Goal: Navigation & Orientation: Find specific page/section

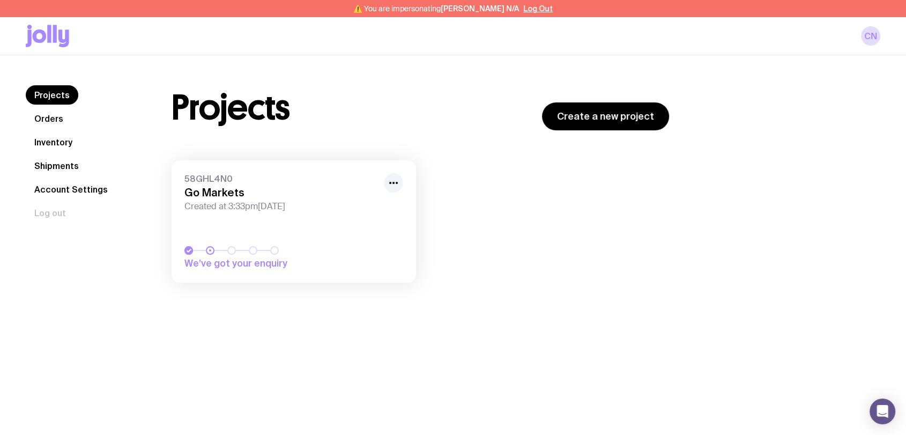
click at [48, 115] on link "Orders" at bounding box center [49, 118] width 46 height 19
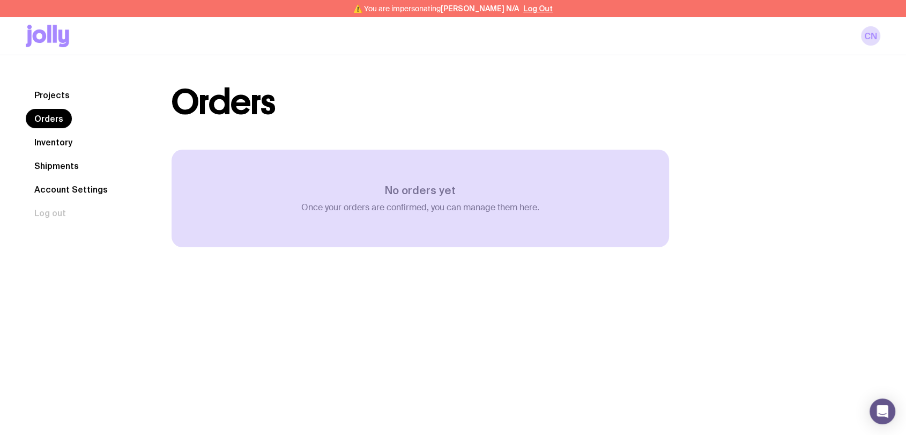
click at [49, 143] on link "Inventory" at bounding box center [53, 141] width 55 height 19
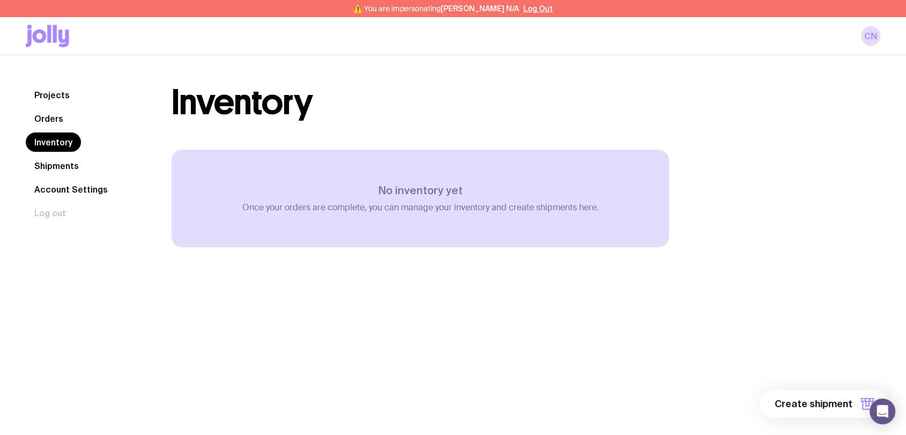
click at [67, 172] on link "Shipments" at bounding box center [57, 165] width 62 height 19
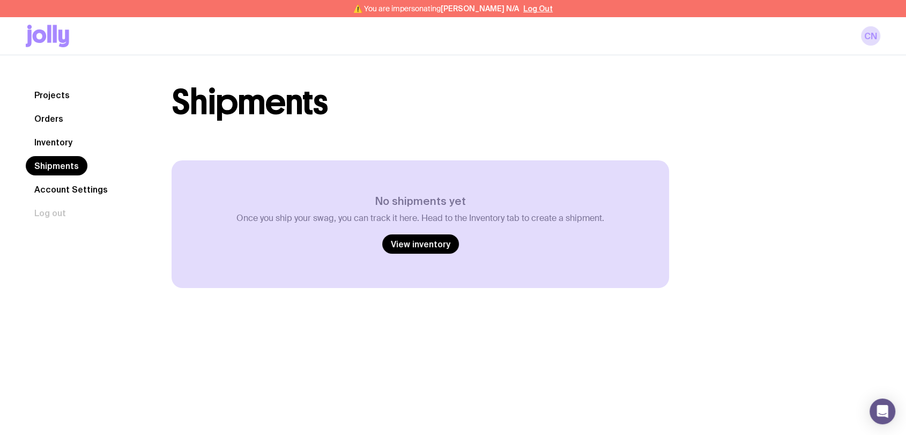
click at [41, 94] on link "Projects" at bounding box center [52, 94] width 53 height 19
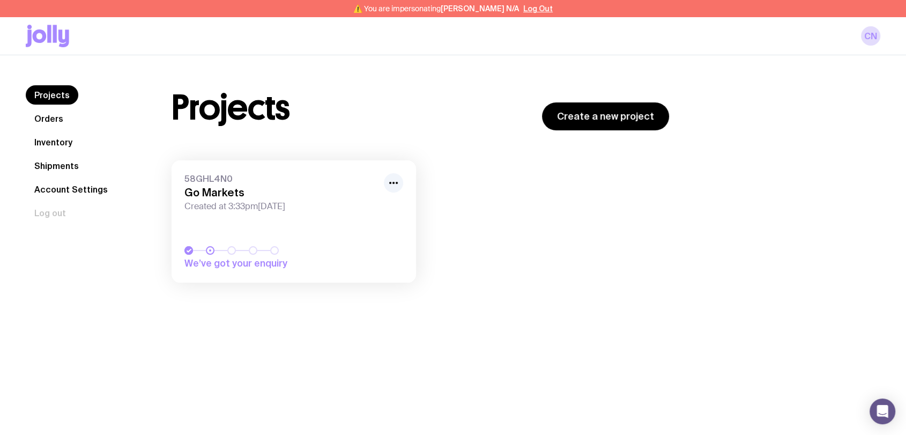
click at [239, 194] on h3 "Go Markets" at bounding box center [280, 192] width 193 height 13
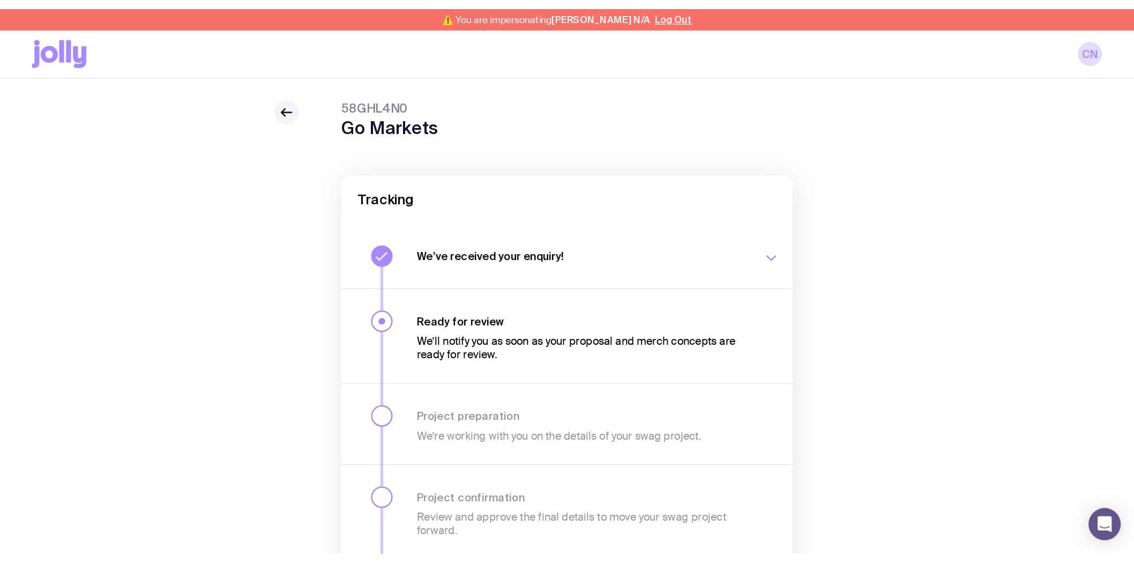
scroll to position [38, 0]
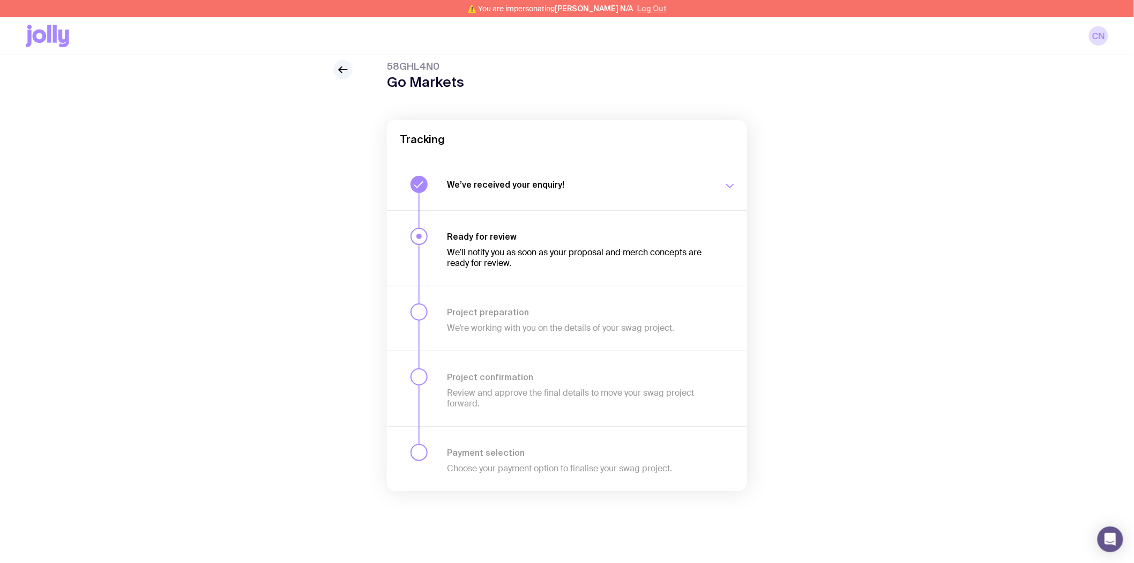
click at [637, 8] on button "Log Out" at bounding box center [651, 8] width 29 height 9
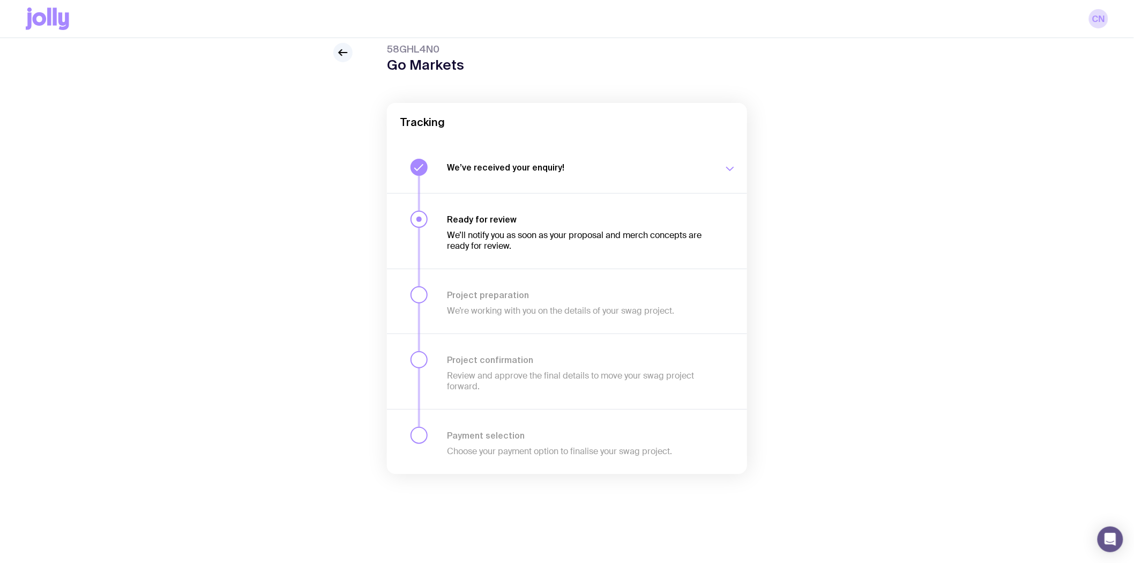
scroll to position [20, 0]
